Goal: Use online tool/utility: Utilize a website feature to perform a specific function

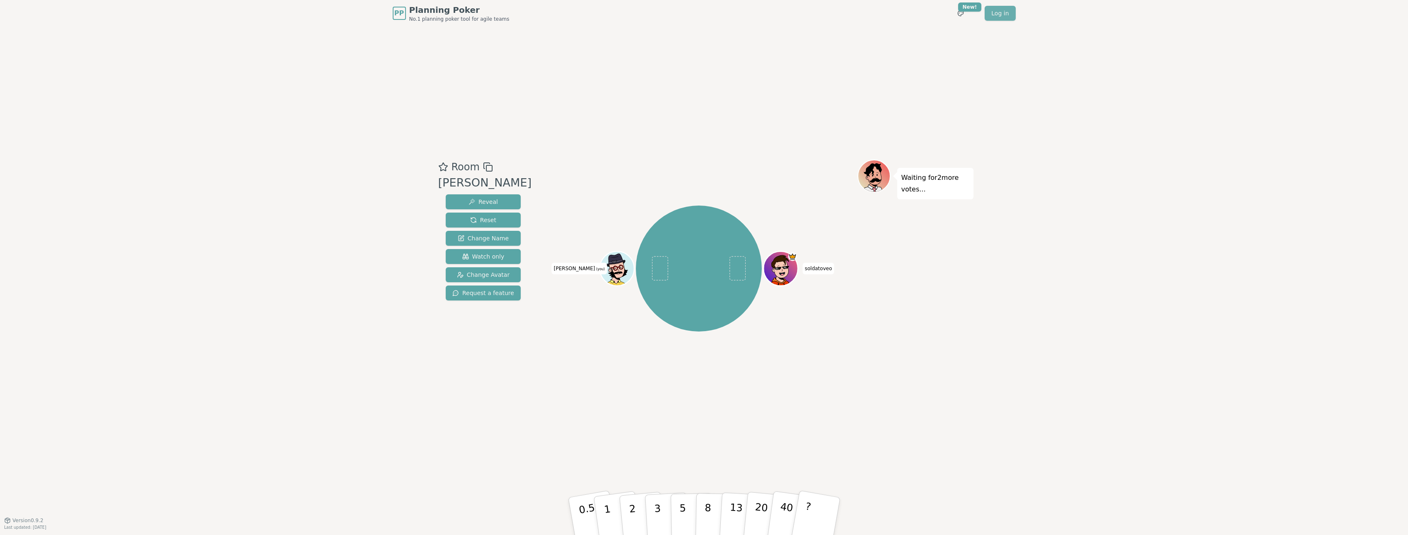
click at [1002, 17] on link "Log in" at bounding box center [1000, 13] width 31 height 15
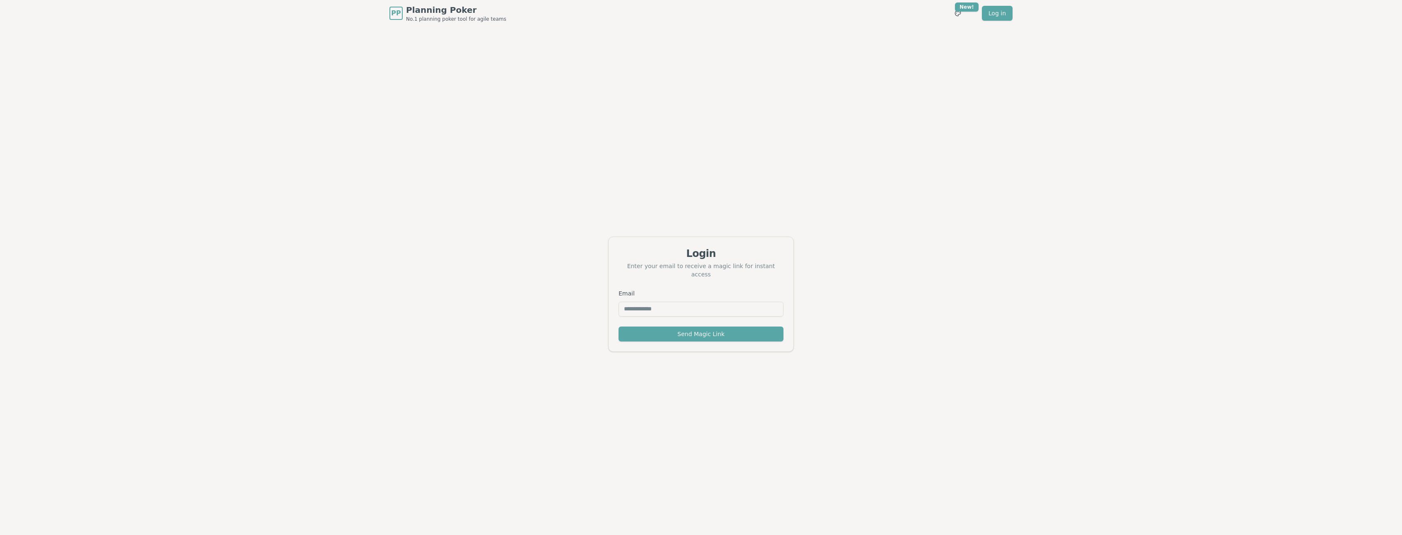
click at [670, 302] on input "Email" at bounding box center [700, 309] width 165 height 15
type input "**********"
click at [678, 328] on button "Send Magic Link" at bounding box center [700, 333] width 165 height 15
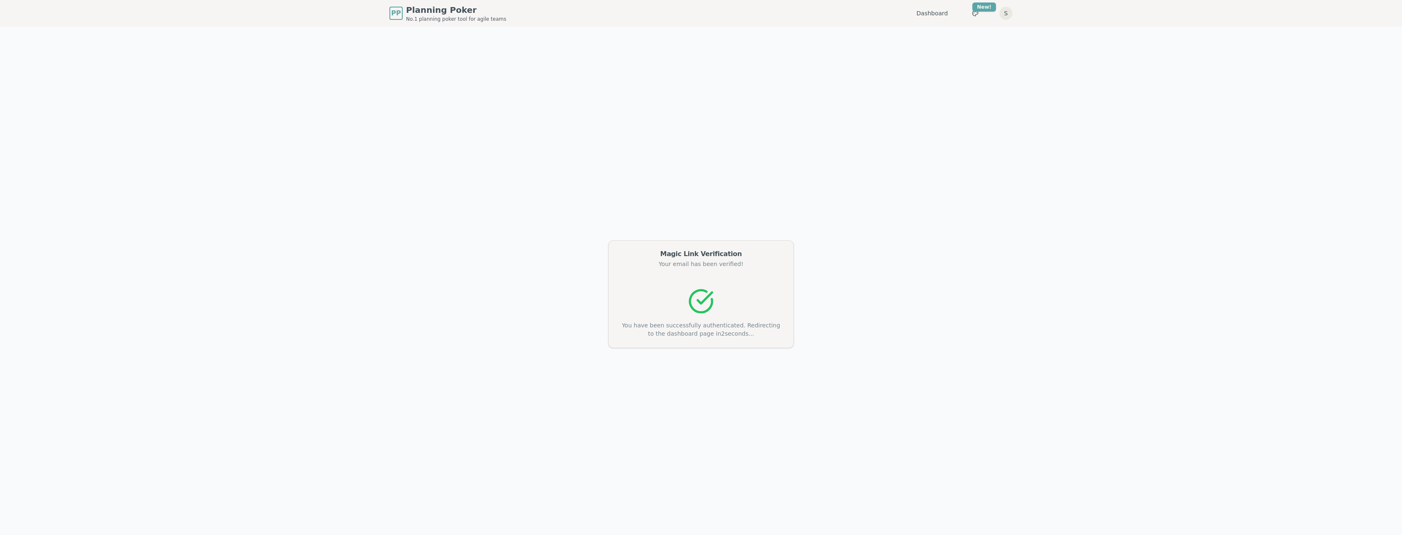
click at [930, 21] on div "PP Planning Poker No.1 planning poker tool for agile teams Dashboard Toggle the…" at bounding box center [700, 13] width 623 height 27
click at [930, 17] on link "Dashboard" at bounding box center [931, 13] width 31 height 8
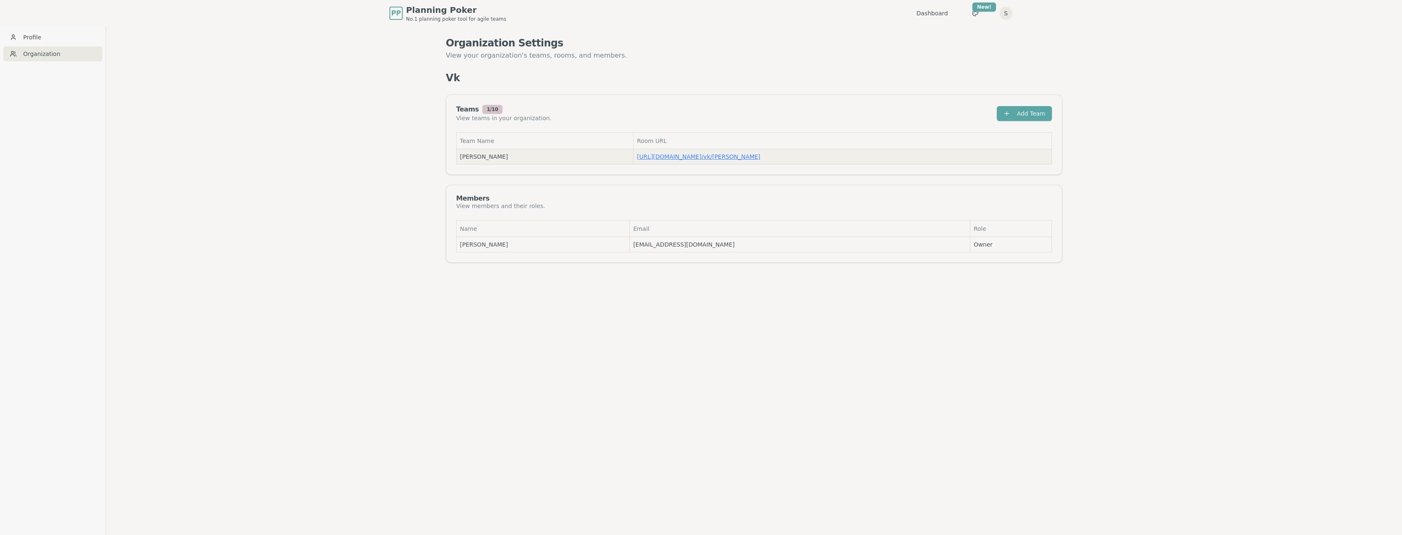
click at [650, 156] on link "https://planning-poker.com / vk/beavers" at bounding box center [698, 156] width 123 height 7
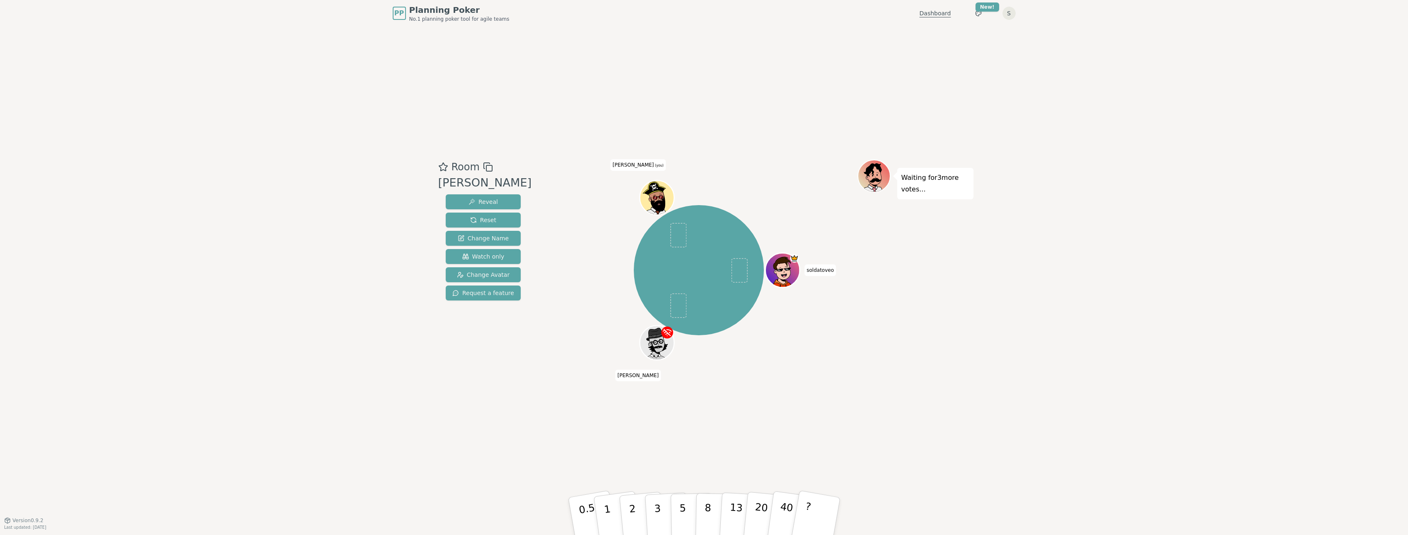
click at [941, 13] on link "Dashboard" at bounding box center [935, 13] width 31 height 8
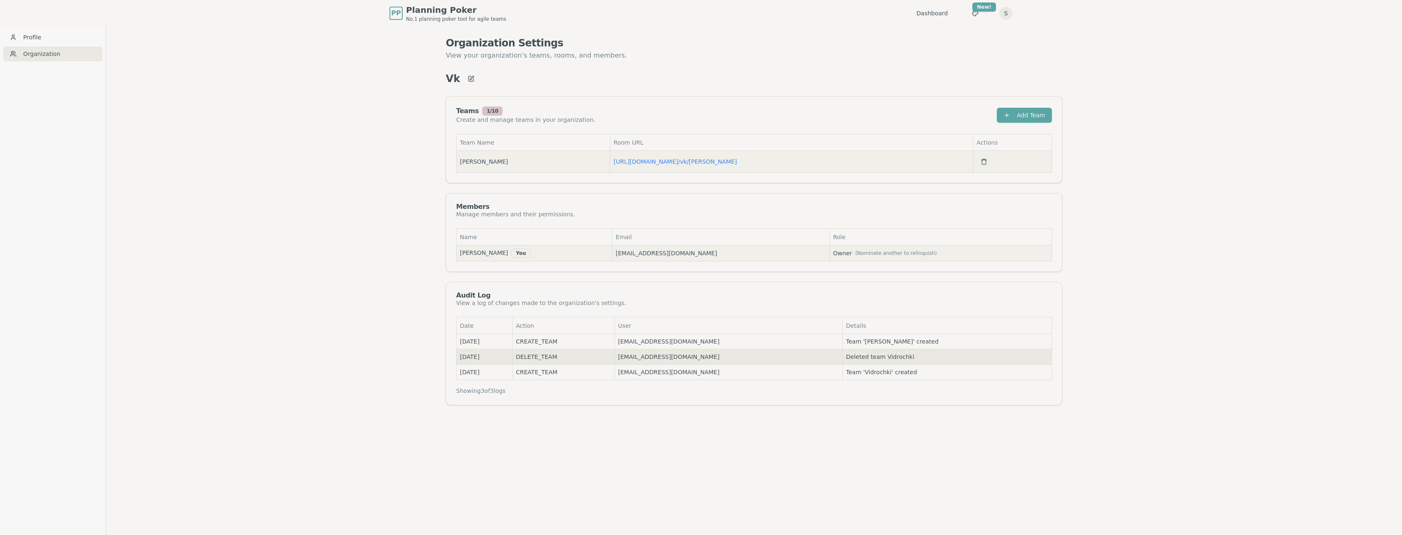
click at [471, 163] on span "[PERSON_NAME]" at bounding box center [484, 161] width 48 height 8
click at [635, 166] on td "https://planning-poker.com / vk/beavers" at bounding box center [791, 162] width 363 height 22
click at [635, 162] on link "https://planning-poker.com / vk/beavers" at bounding box center [675, 161] width 123 height 7
click at [468, 80] on button at bounding box center [471, 78] width 15 height 15
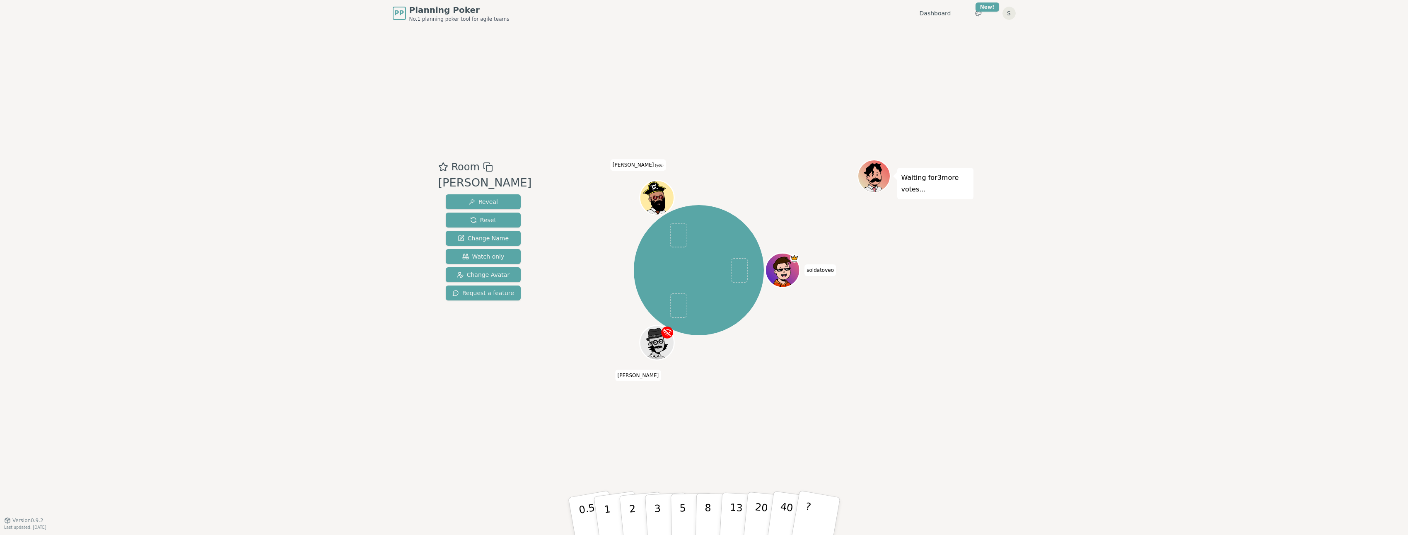
click at [683, 275] on div "soldatoveo Sergey Sergey N (you)" at bounding box center [699, 270] width 130 height 130
click at [475, 241] on span "Change Name" at bounding box center [483, 238] width 51 height 8
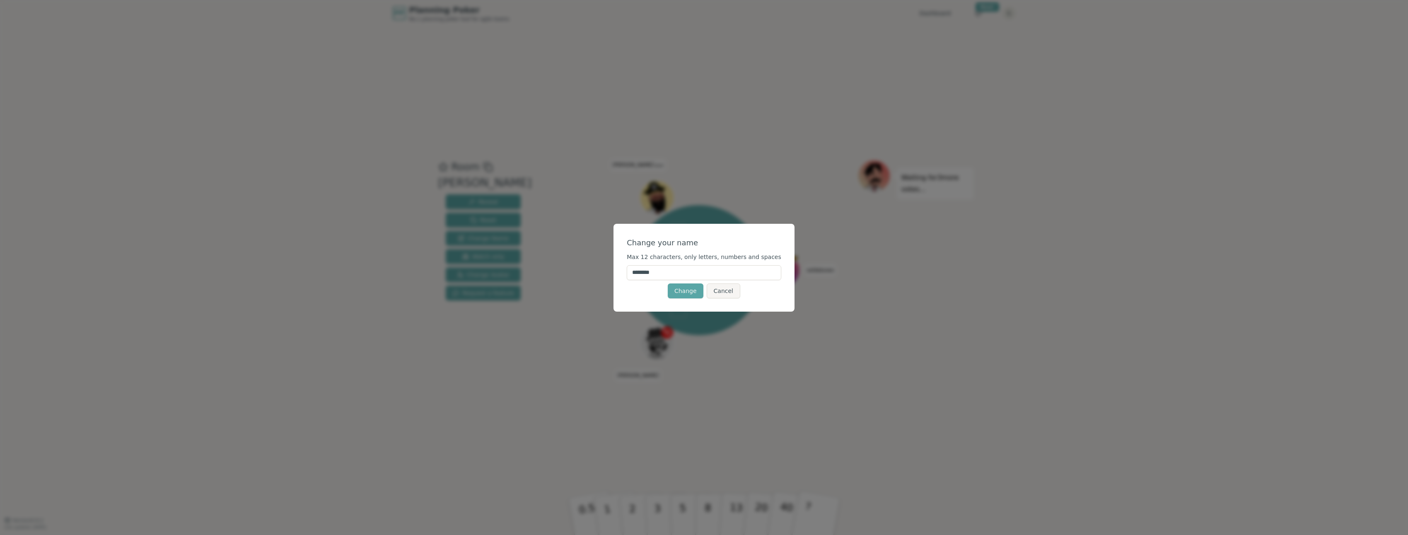
click at [461, 152] on div "Change your name Max 12 characters, only letters, numbers and spaces ******** C…" at bounding box center [704, 267] width 1408 height 535
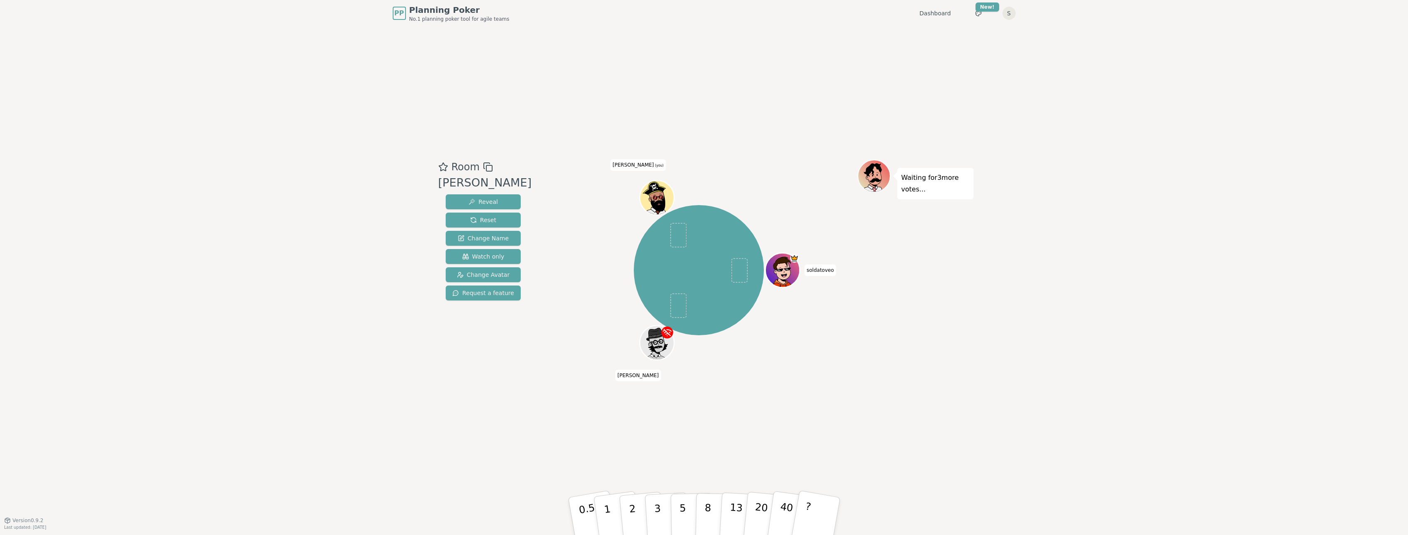
click at [477, 167] on span "Room" at bounding box center [466, 166] width 28 height 15
click at [492, 165] on rect at bounding box center [489, 168] width 6 height 6
click at [468, 238] on span "Change Name" at bounding box center [483, 238] width 51 height 8
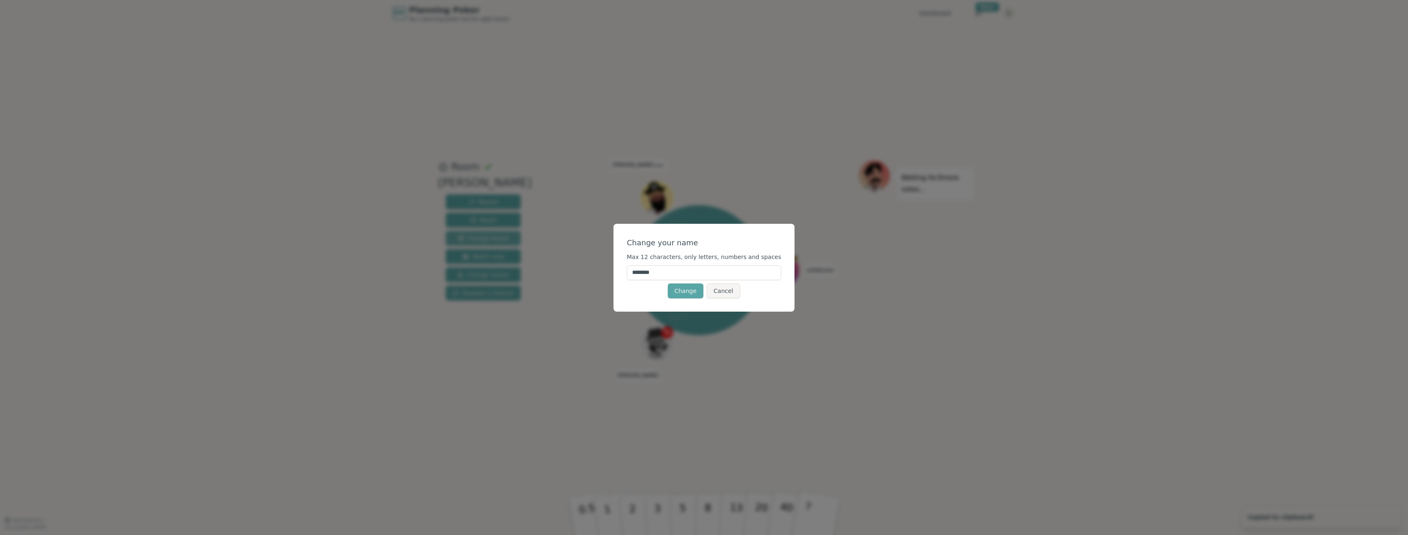
click at [468, 238] on div "Change your name Max 12 characters, only letters, numbers and spaces ******** C…" at bounding box center [704, 267] width 1408 height 535
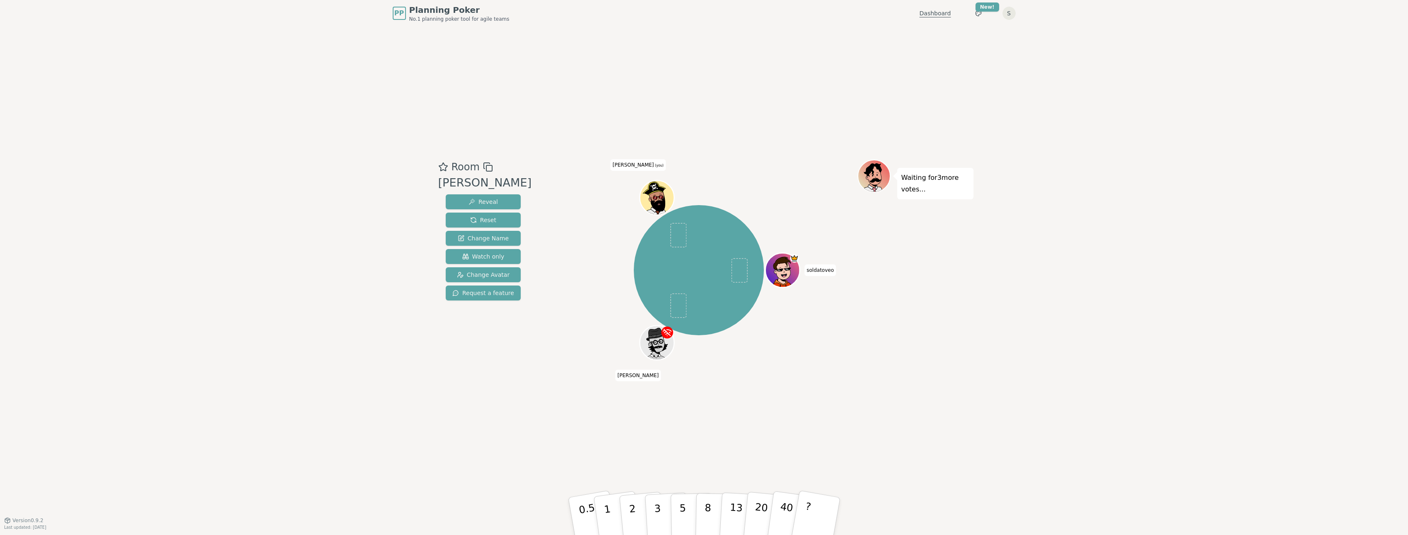
click at [936, 12] on link "Dashboard" at bounding box center [935, 13] width 31 height 8
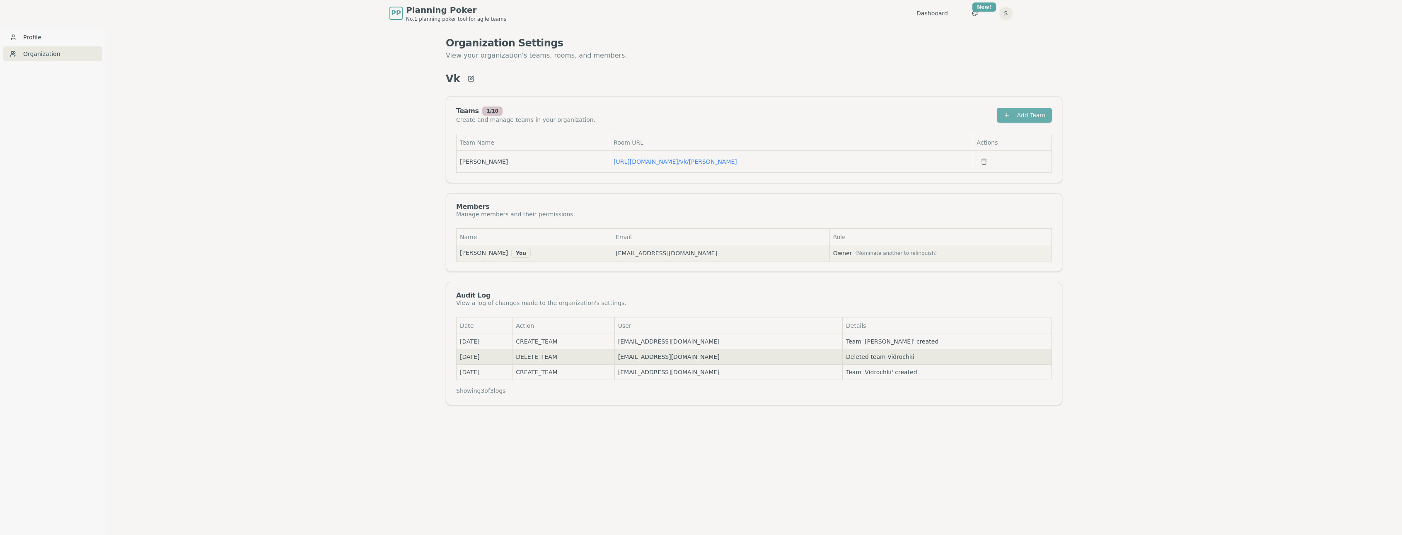
click at [1012, 110] on button "Add Team" at bounding box center [1024, 115] width 55 height 15
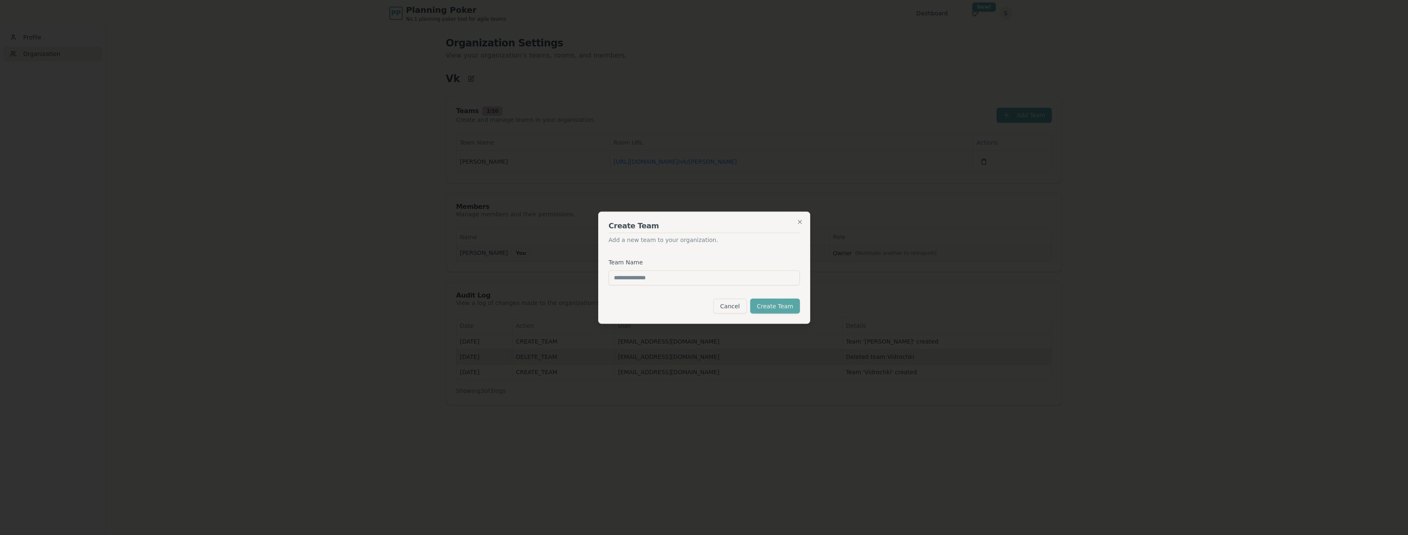
click at [647, 280] on input "Team Name" at bounding box center [704, 277] width 191 height 15
click at [762, 305] on button "Create Team" at bounding box center [775, 305] width 50 height 15
click at [673, 278] on input "*******" at bounding box center [704, 277] width 191 height 15
type input "********"
click at [772, 304] on button "Create Team" at bounding box center [775, 305] width 50 height 15
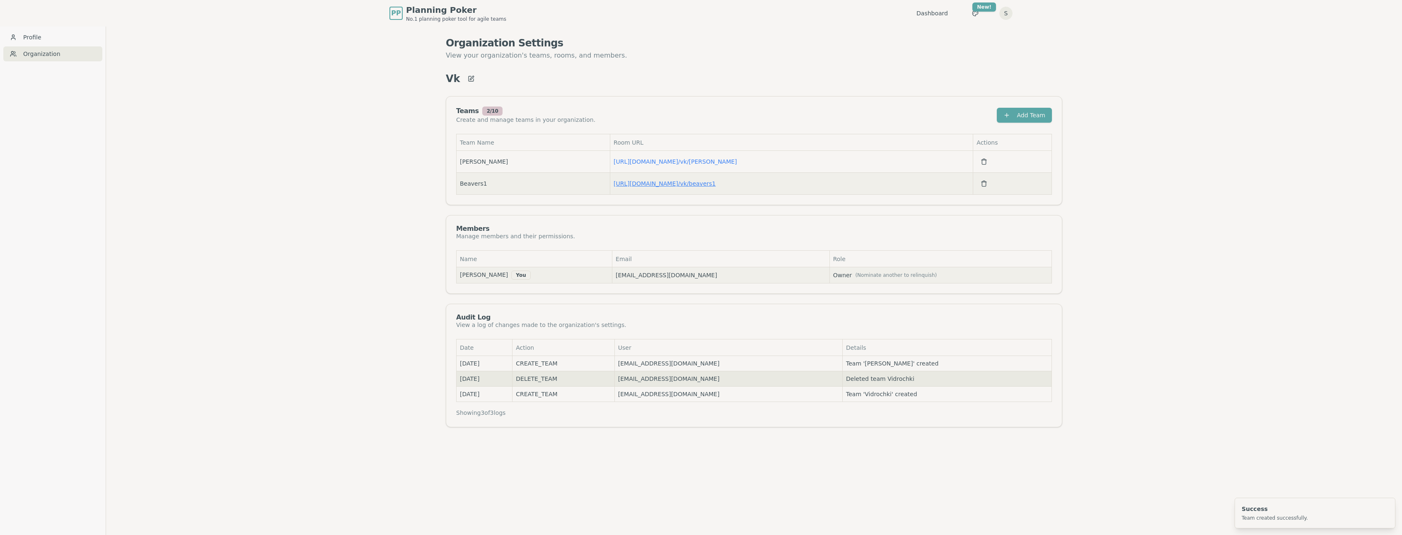
click at [642, 187] on link "https://planning-poker.com / vk/beavers1" at bounding box center [665, 183] width 102 height 7
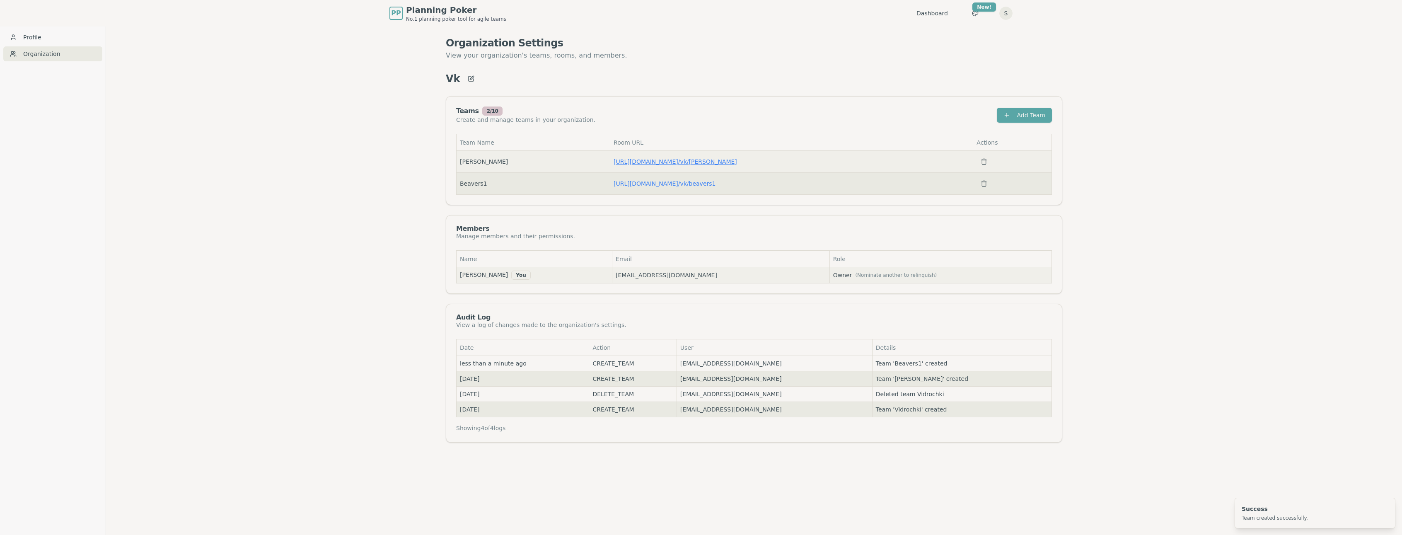
click at [643, 159] on link "https://planning-poker.com / vk/beavers" at bounding box center [675, 161] width 123 height 7
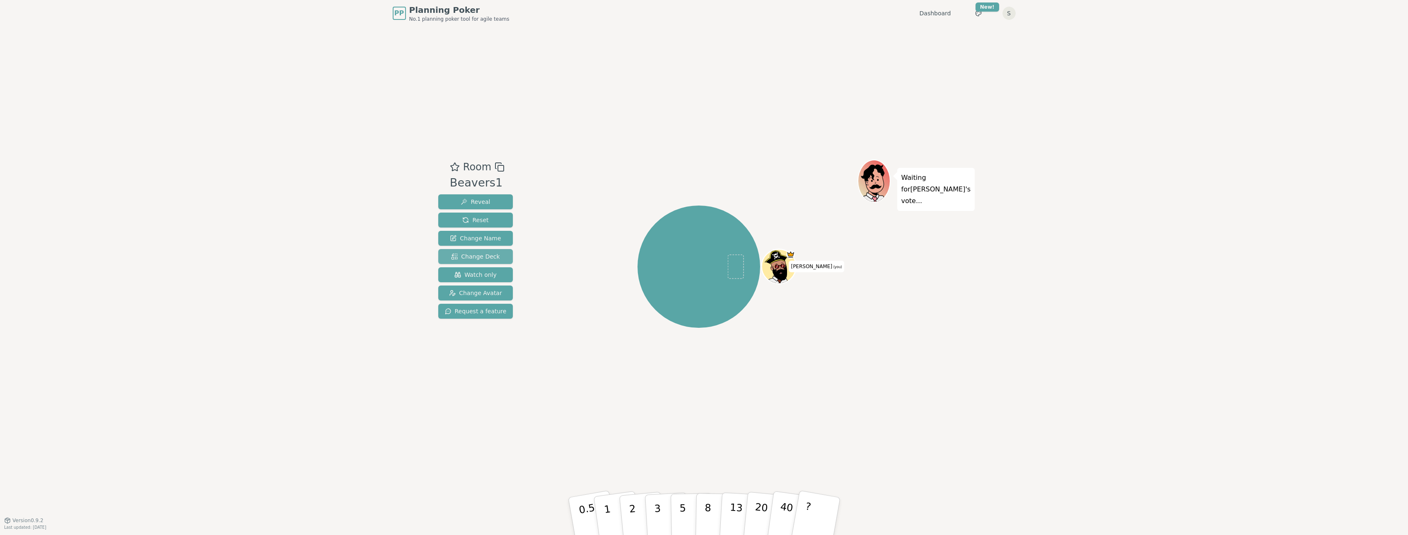
click at [483, 254] on span "Change Deck" at bounding box center [475, 256] width 48 height 8
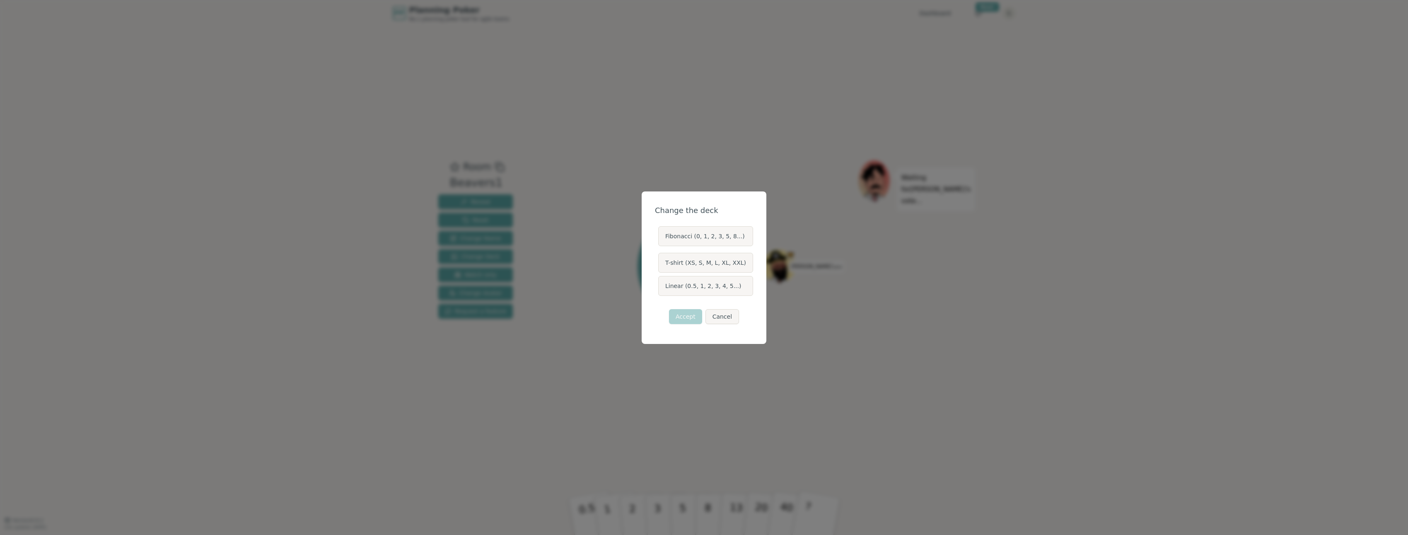
click at [692, 235] on label "Fibonacci (0, 1, 2, 3, 5, 8...)" at bounding box center [705, 236] width 95 height 20
click at [661, 235] on button "Fibonacci (0, 1, 2, 3, 5, 8...)" at bounding box center [658, 236] width 7 height 7
click at [681, 315] on button "Accept" at bounding box center [685, 316] width 33 height 15
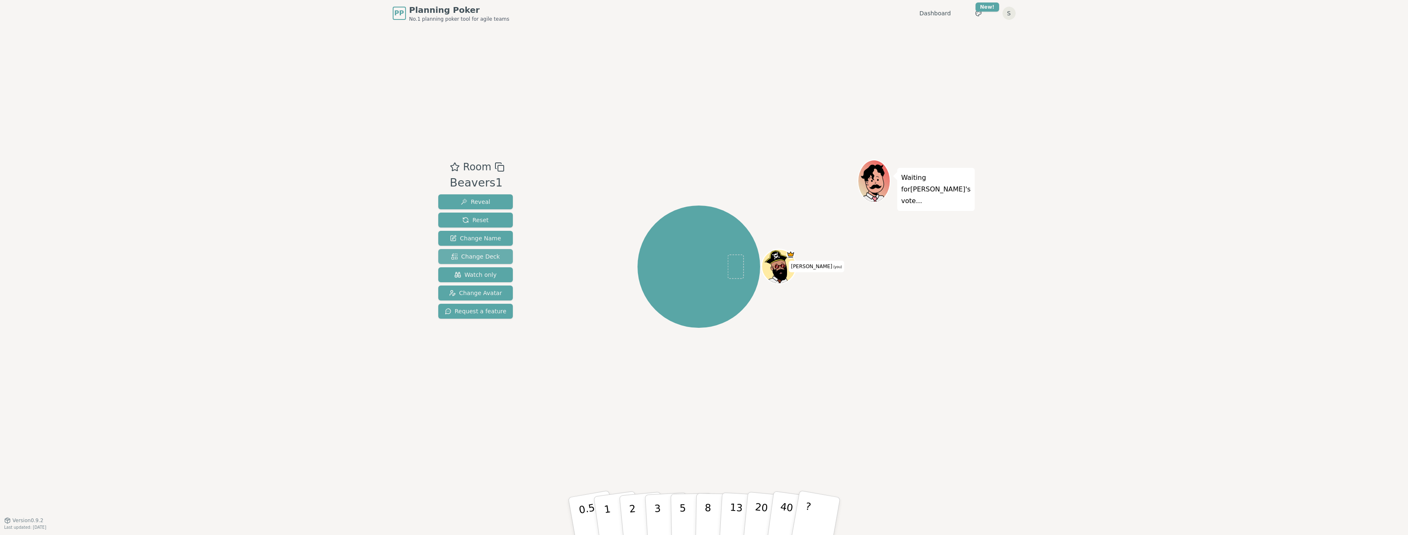
click at [474, 256] on span "Change Deck" at bounding box center [475, 256] width 48 height 8
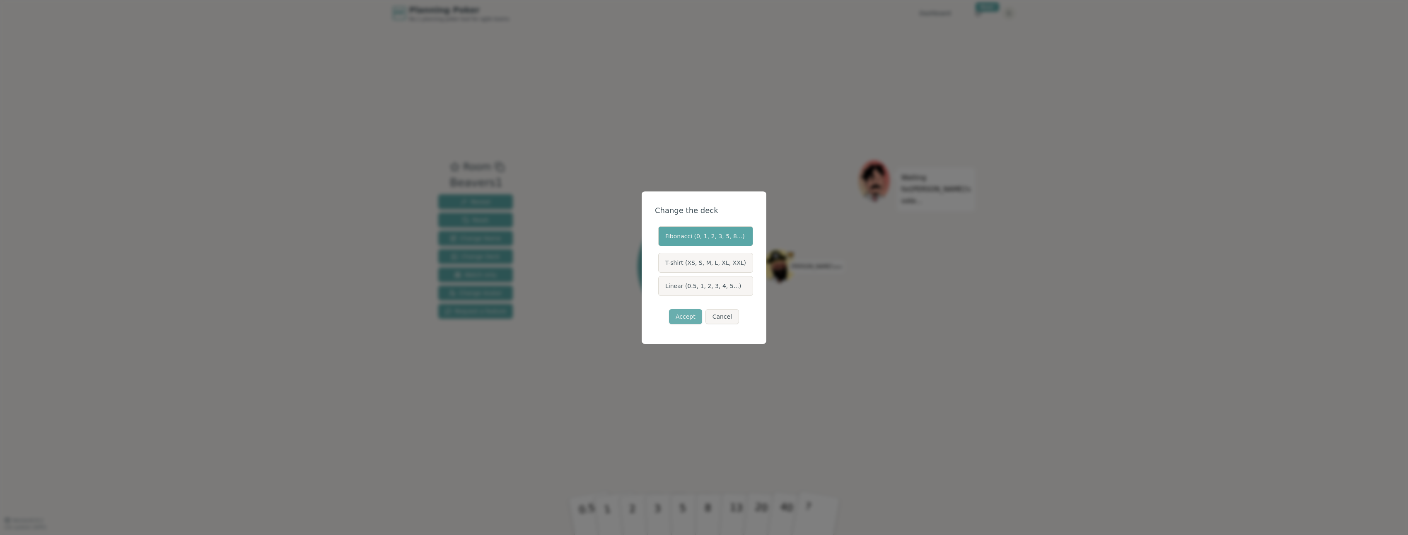
click at [686, 319] on button "Accept" at bounding box center [685, 316] width 33 height 15
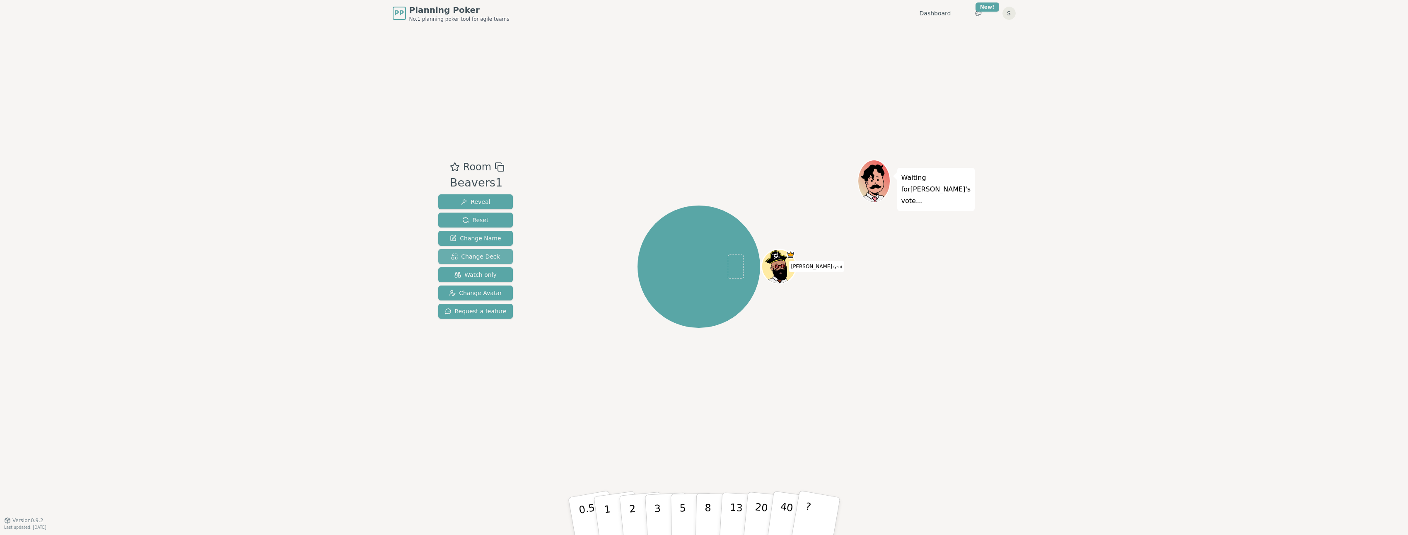
click at [486, 255] on span "Change Deck" at bounding box center [475, 256] width 48 height 8
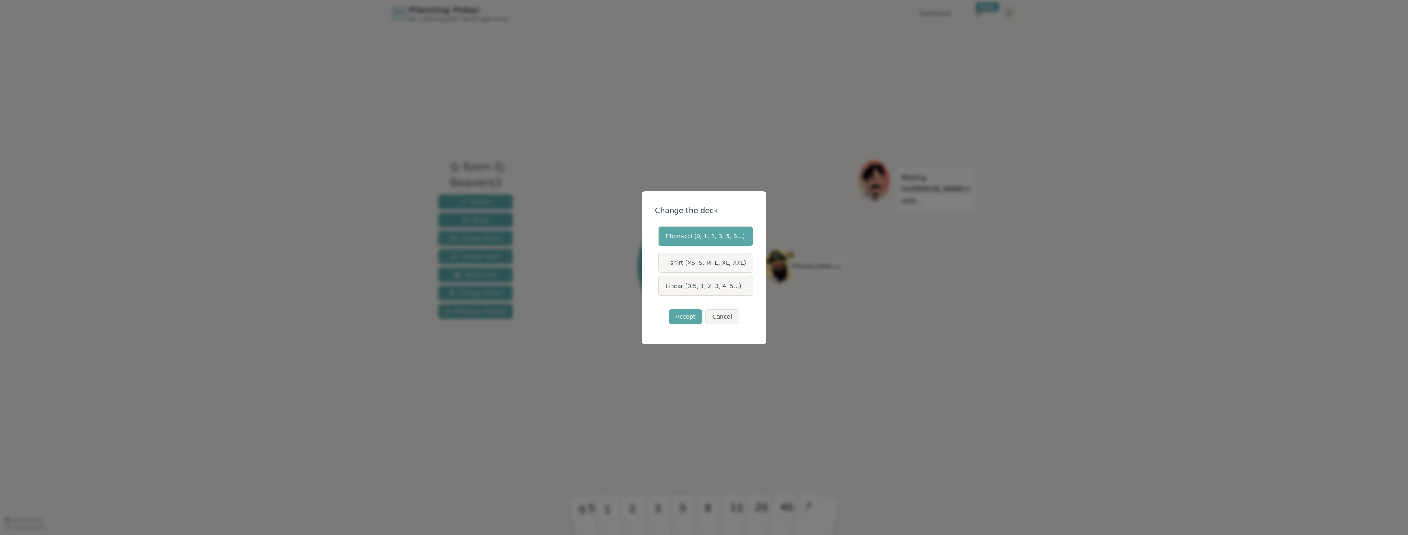
click at [679, 280] on label "Linear (0.5, 1, 2, 3, 4, 5...)" at bounding box center [705, 286] width 95 height 20
click at [661, 283] on button "Linear (0.5, 1, 2, 3, 4, 5...)" at bounding box center [658, 286] width 7 height 7
click at [677, 314] on button "Accept" at bounding box center [685, 316] width 33 height 15
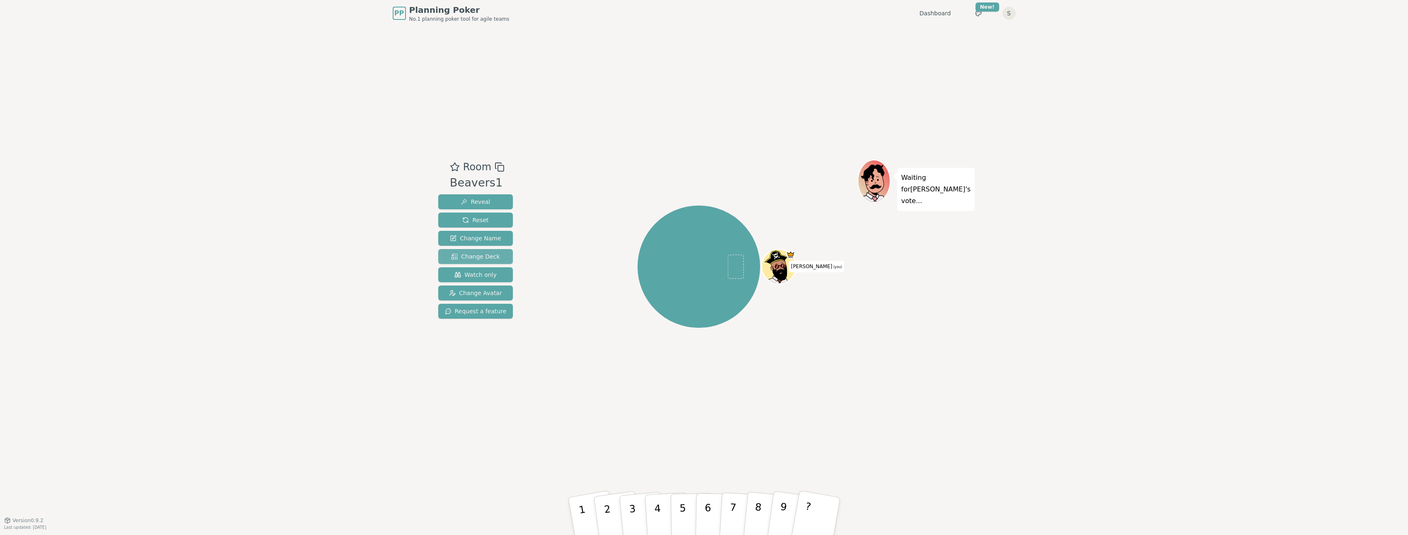
click at [487, 258] on span "Change Deck" at bounding box center [475, 256] width 48 height 8
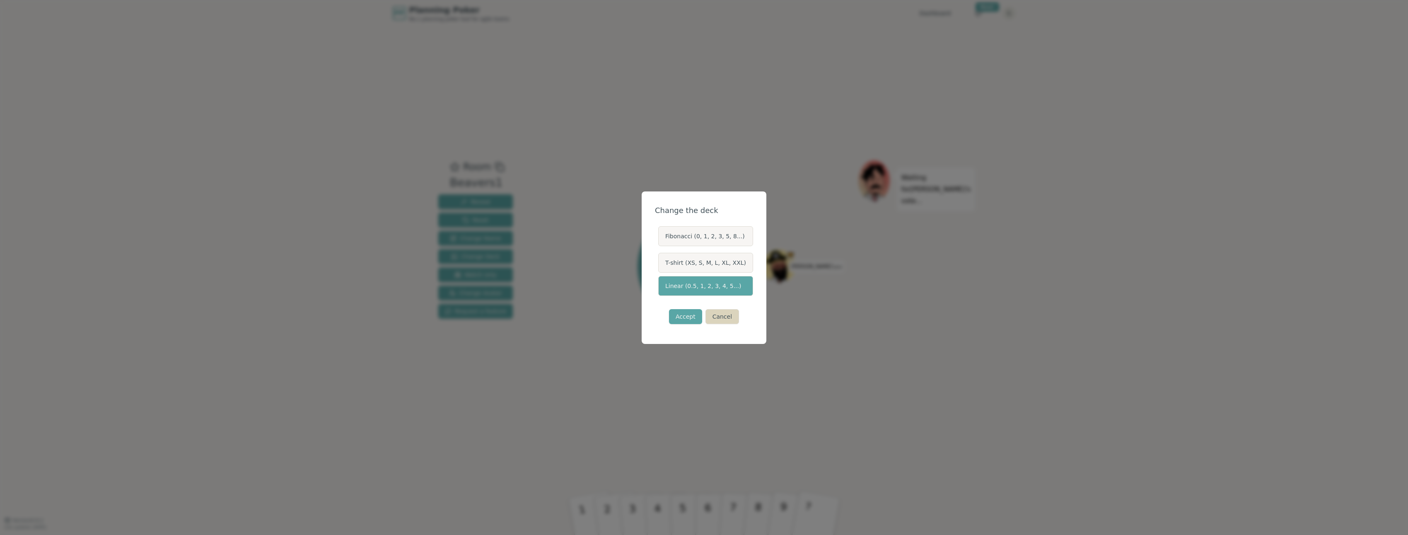
click at [725, 321] on button "Cancel" at bounding box center [722, 316] width 34 height 15
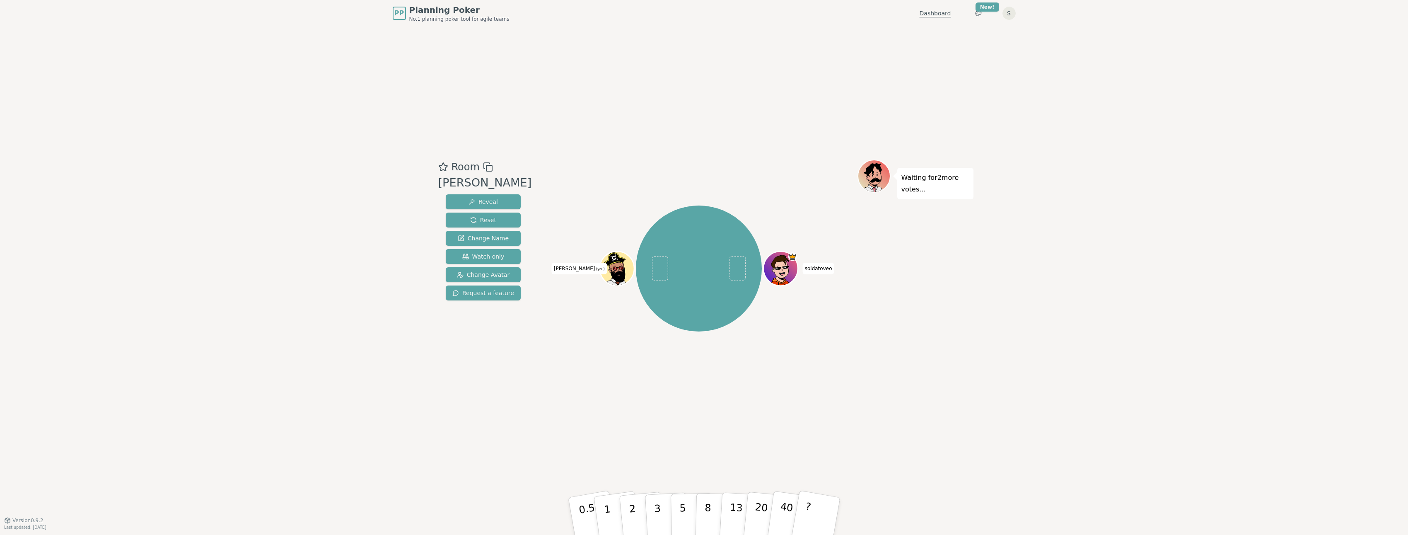
click at [932, 15] on link "Dashboard" at bounding box center [935, 13] width 31 height 8
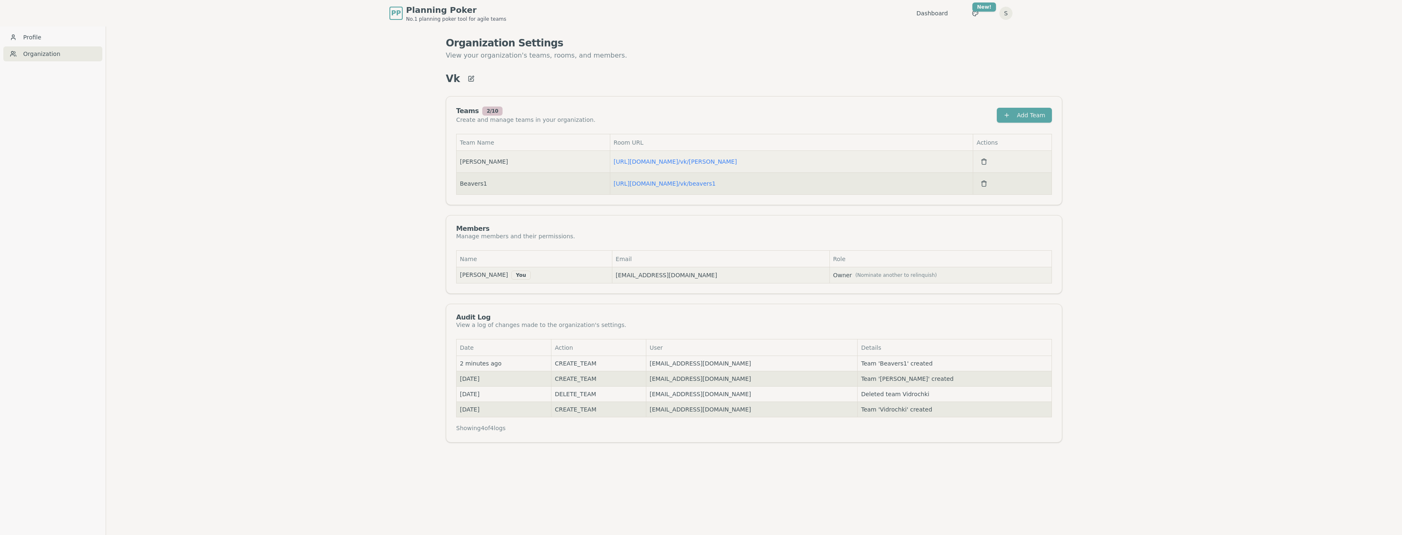
click at [472, 160] on span "[PERSON_NAME]" at bounding box center [484, 161] width 48 height 8
click at [635, 160] on link "https://planning-poker.com / vk/beavers" at bounding box center [675, 161] width 123 height 7
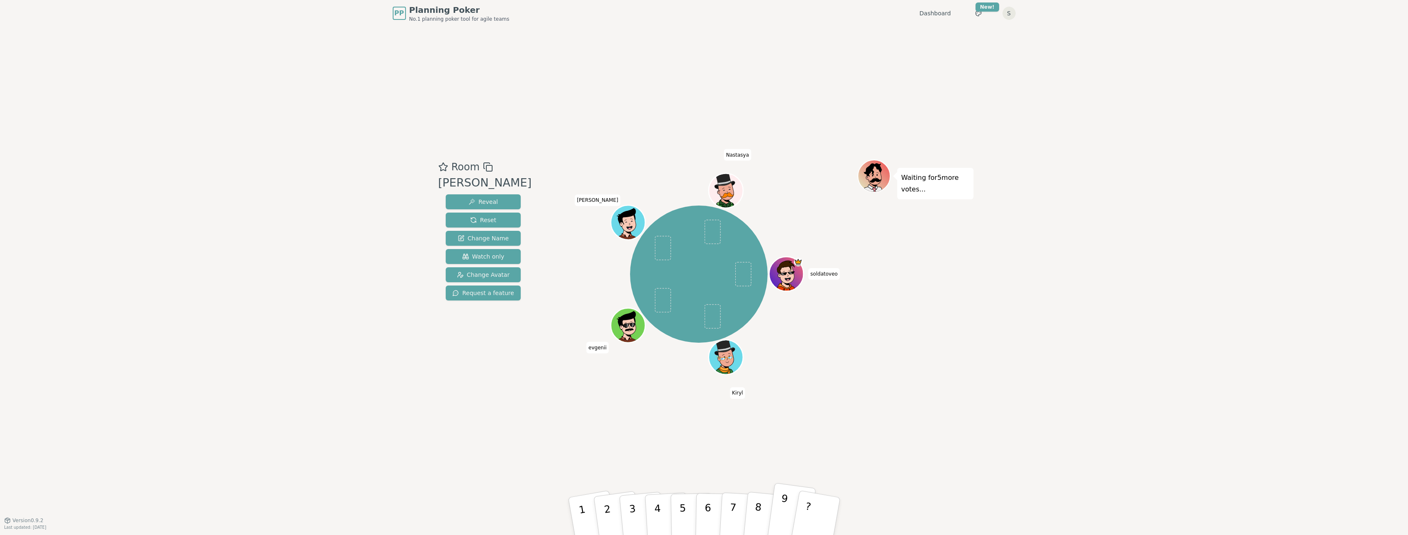
click at [786, 490] on button "9" at bounding box center [790, 516] width 49 height 67
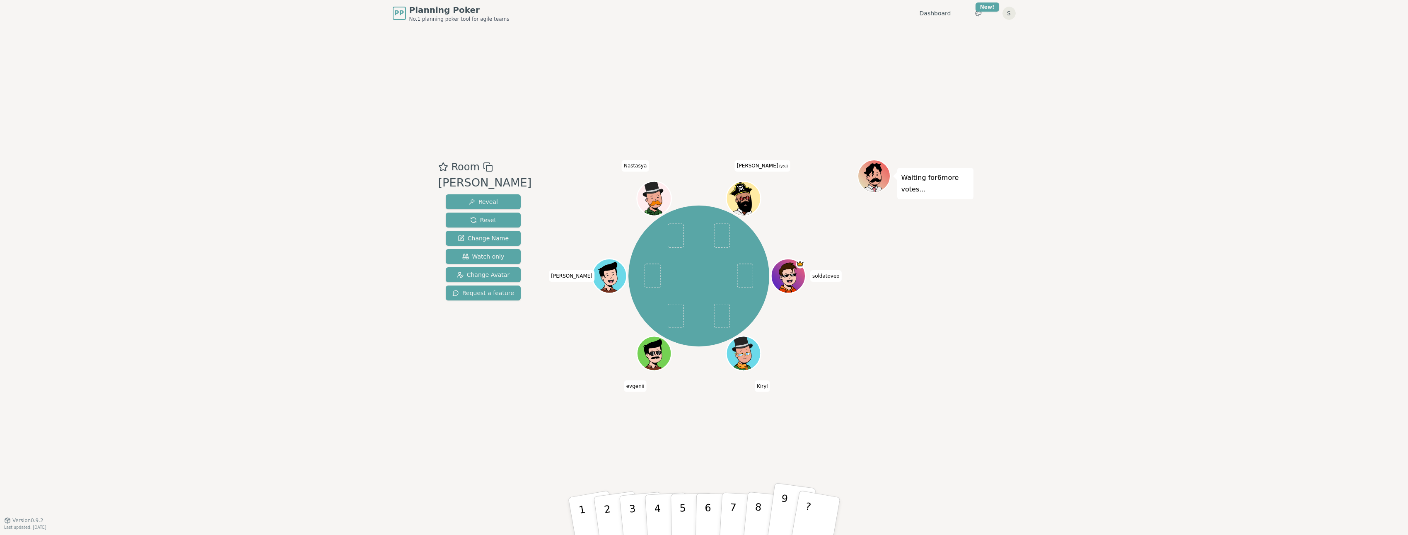
click at [780, 506] on p "9" at bounding box center [782, 515] width 12 height 45
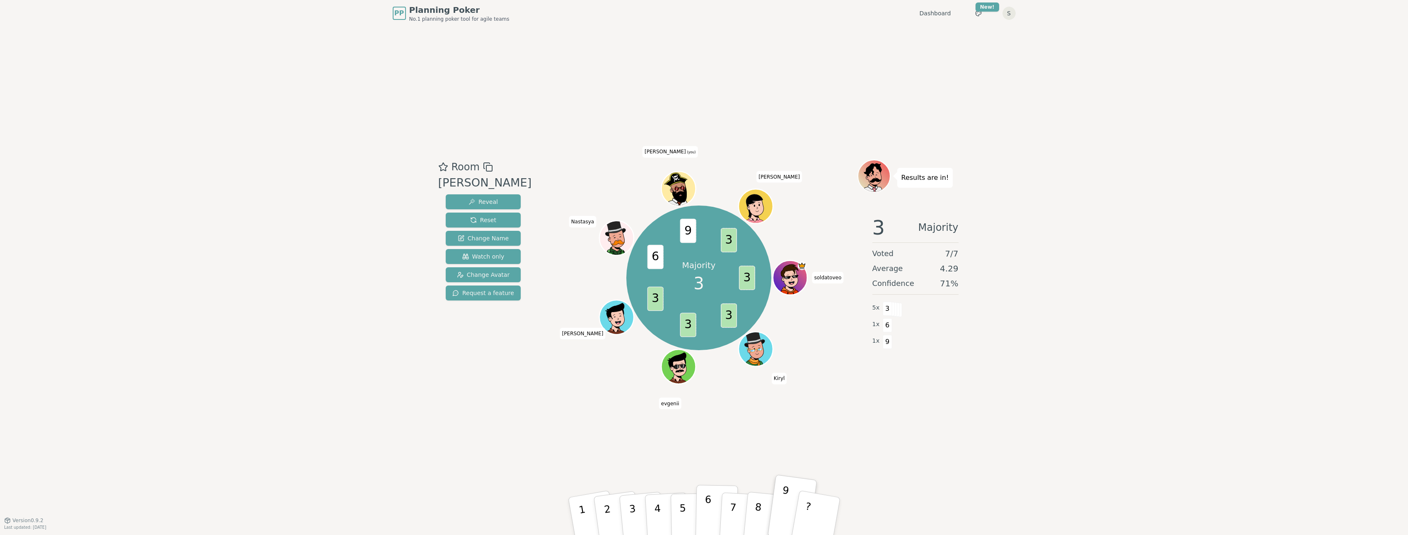
click at [708, 513] on p "6" at bounding box center [707, 515] width 7 height 45
click at [640, 425] on div "Room [PERSON_NAME] Reveal Reset Change Name Watch only Change Avatar Request a …" at bounding box center [704, 273] width 539 height 493
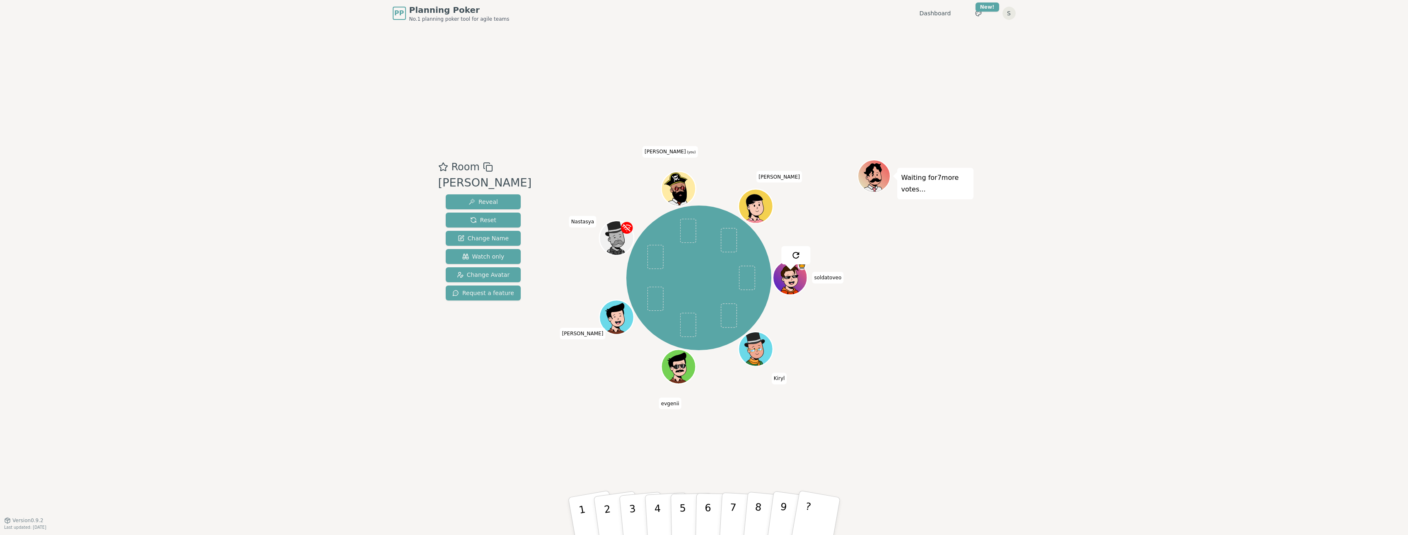
click at [635, 510] on button "3" at bounding box center [642, 524] width 47 height 66
